Goal: Task Accomplishment & Management: Manage account settings

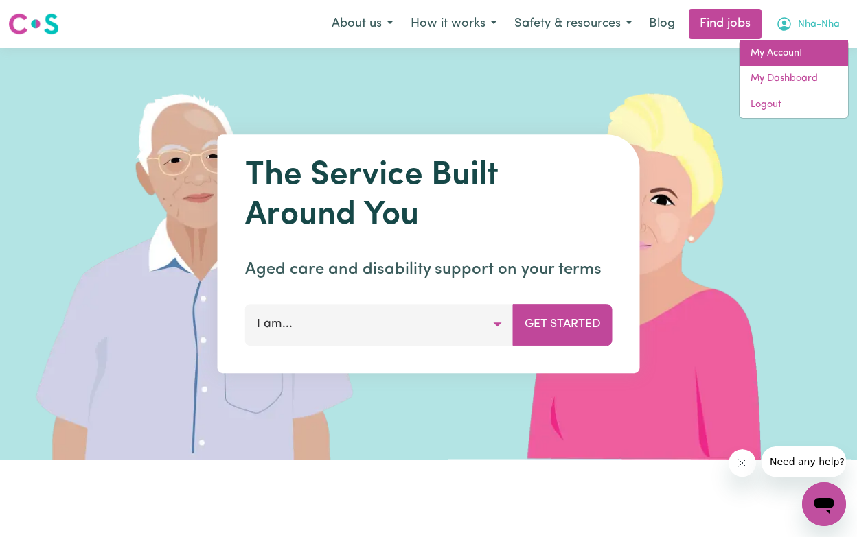
click at [790, 60] on link "My Account" at bounding box center [793, 53] width 108 height 26
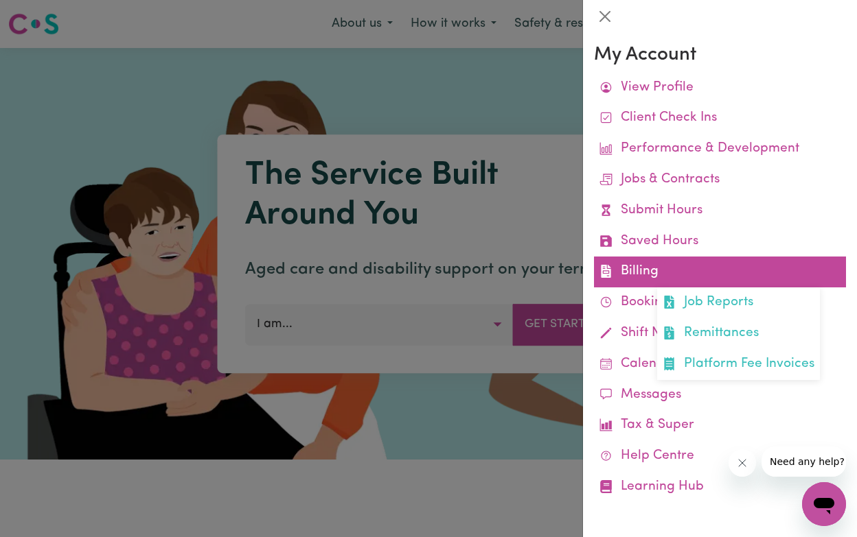
click at [656, 273] on link "Billing Job Reports Remittances Platform Fee Invoices" at bounding box center [720, 272] width 252 height 31
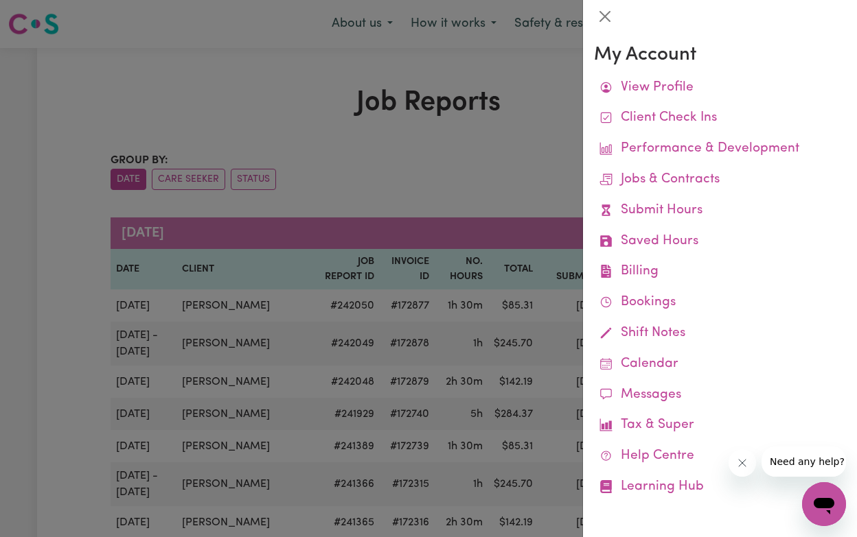
click at [486, 176] on div at bounding box center [428, 268] width 857 height 537
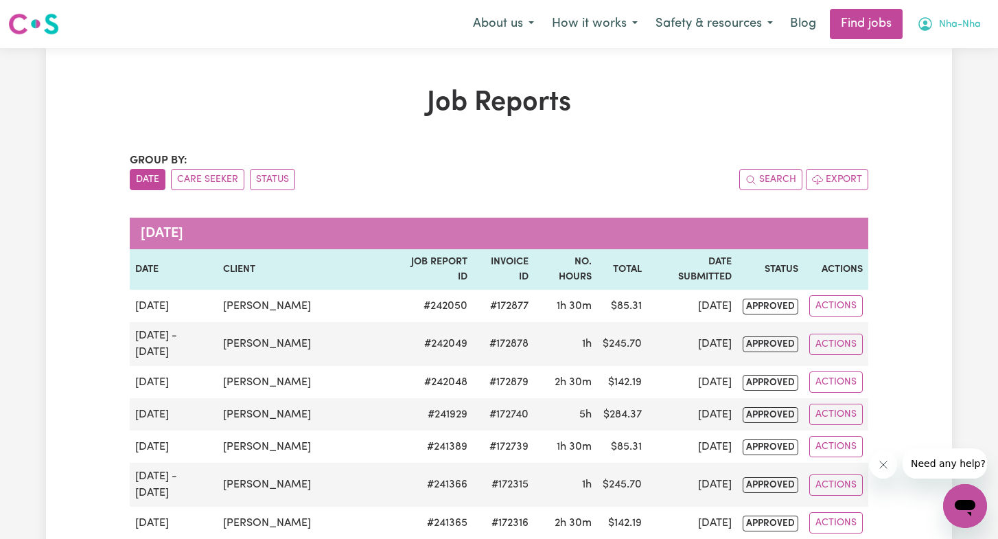
click at [856, 29] on span "Nha-Nha" at bounding box center [960, 24] width 42 height 15
click at [856, 54] on link "My Account" at bounding box center [935, 53] width 108 height 26
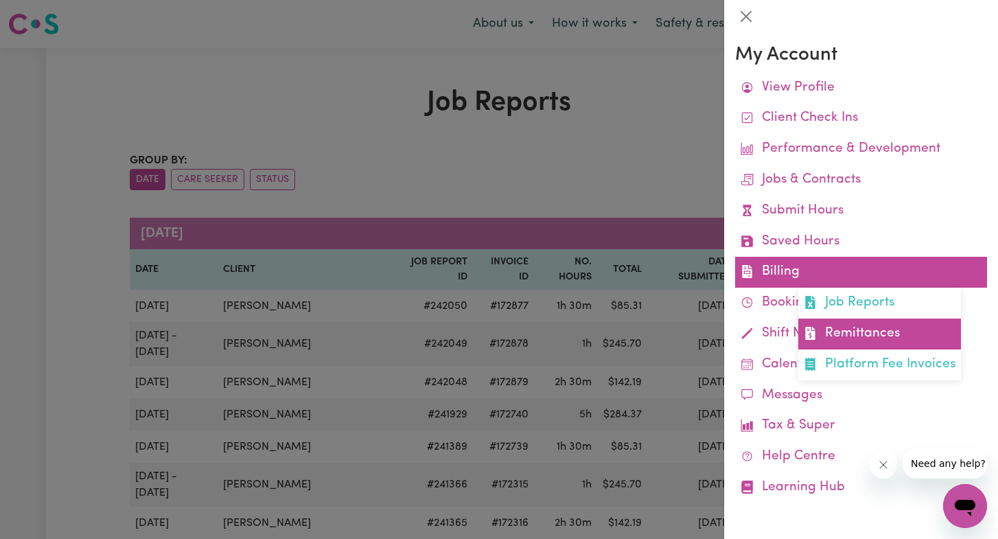
click at [843, 336] on link "Remittances" at bounding box center [879, 333] width 163 height 31
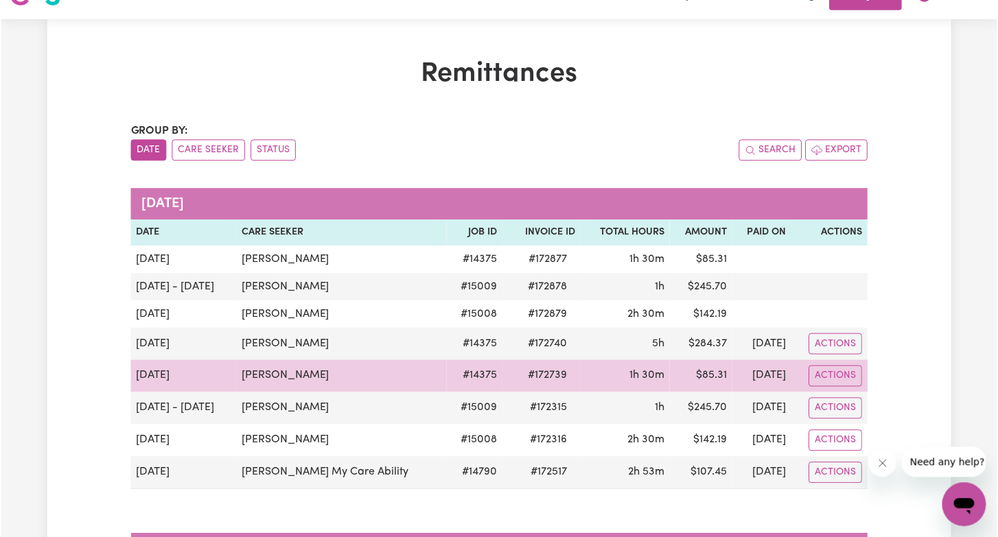
scroll to position [37, 0]
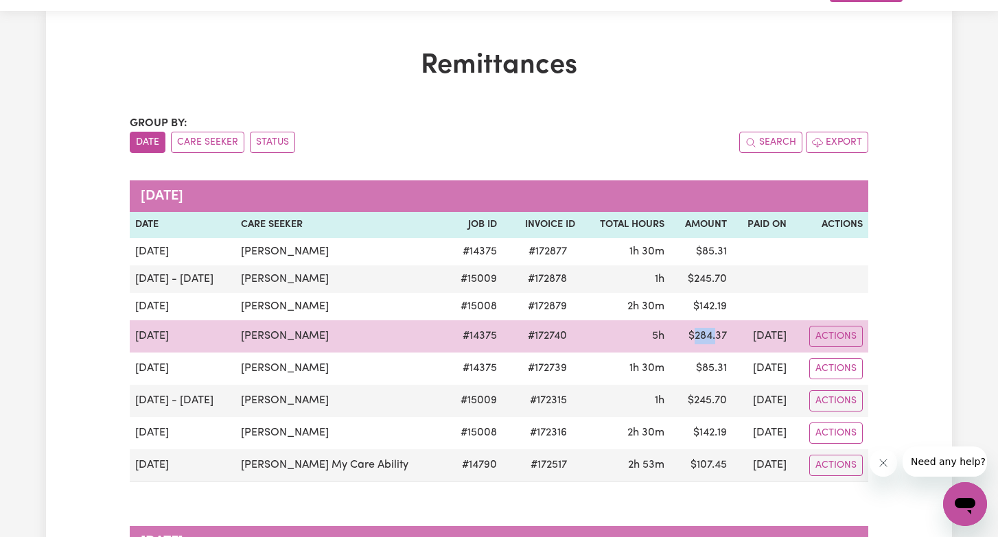
drag, startPoint x: 663, startPoint y: 336, endPoint x: 682, endPoint y: 336, distance: 18.5
click at [682, 336] on td "$ 284.37" at bounding box center [701, 337] width 62 height 32
